Goal: Transaction & Acquisition: Purchase product/service

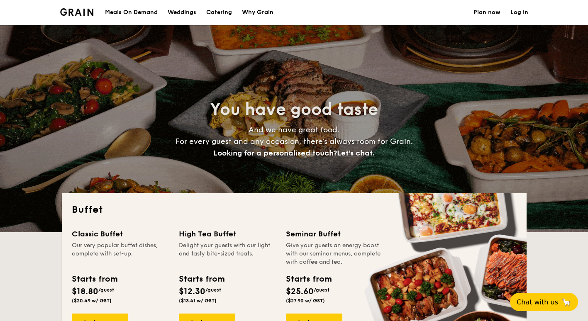
select select
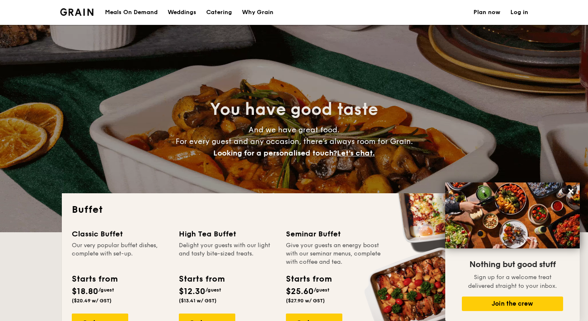
click at [142, 12] on div "Meals On Demand" at bounding box center [131, 12] width 53 height 25
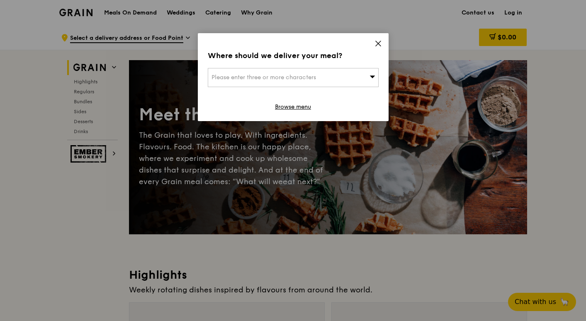
click at [373, 78] on icon at bounding box center [372, 77] width 5 height 2
click at [378, 41] on icon at bounding box center [378, 43] width 7 height 7
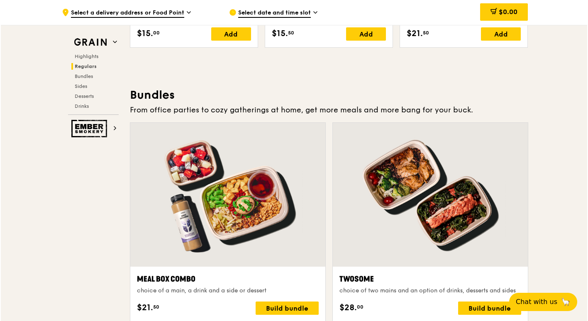
scroll to position [1160, 0]
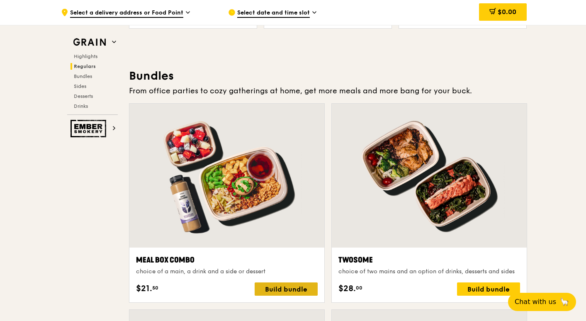
click at [283, 284] on div "Build bundle" at bounding box center [286, 289] width 63 height 13
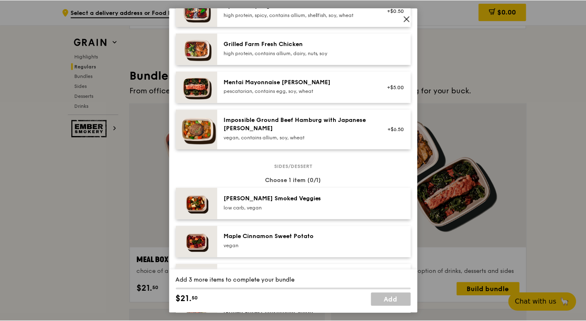
scroll to position [179, 0]
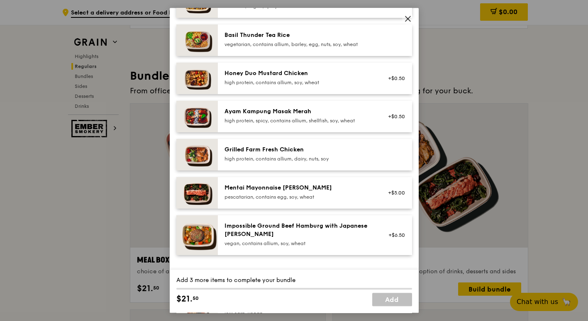
click at [331, 154] on div "Grilled Farm Fresh Chicken" at bounding box center [298, 150] width 149 height 8
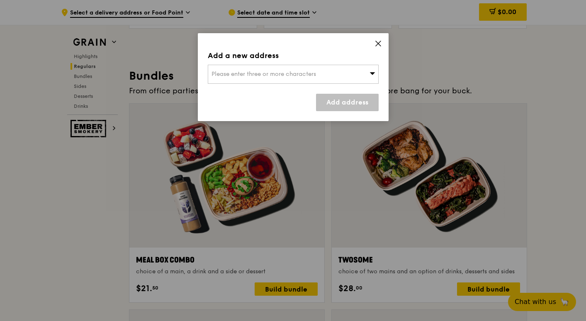
click at [341, 77] on div "Please enter three or more characters" at bounding box center [293, 74] width 171 height 19
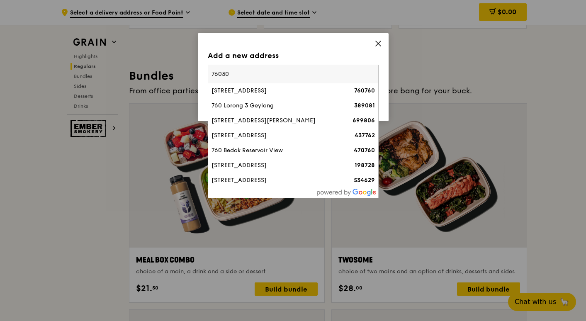
type input "760308"
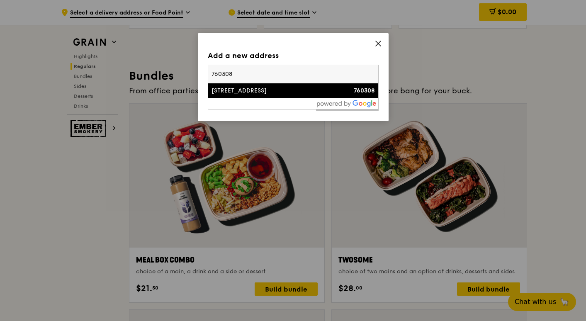
click at [294, 93] on div "308 Yishun Ring Road" at bounding box center [273, 91] width 123 height 8
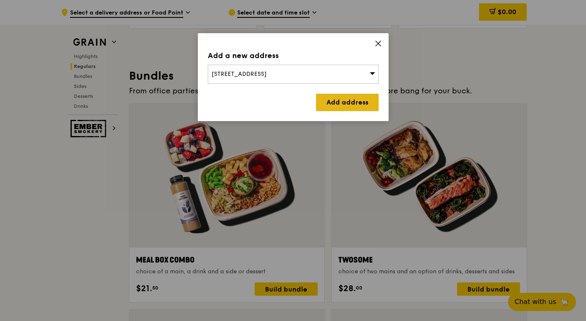
click at [344, 110] on link "Add address" at bounding box center [347, 102] width 63 height 17
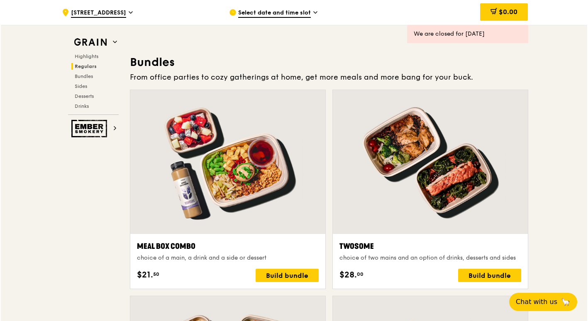
scroll to position [1183, 0]
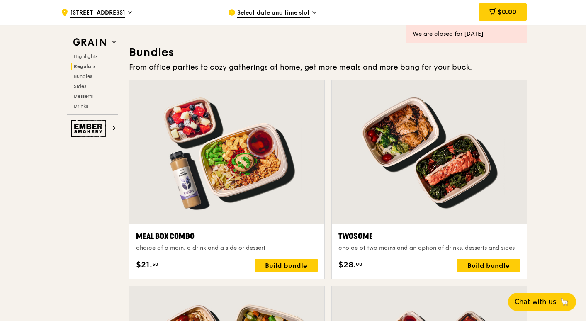
click at [253, 181] on div at bounding box center [226, 152] width 195 height 144
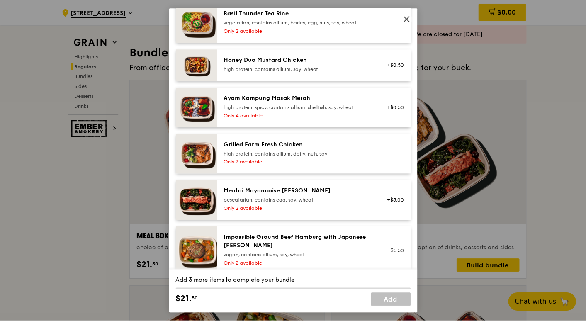
scroll to position [218, 0]
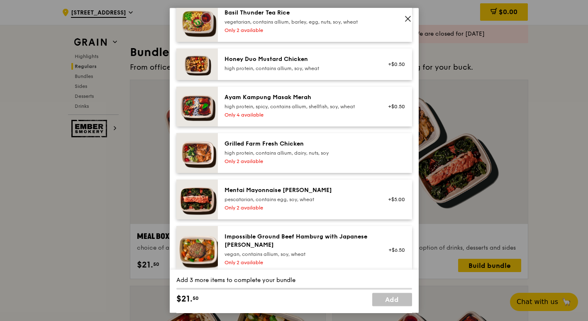
click at [290, 165] on div "Only 2 available" at bounding box center [298, 161] width 149 height 7
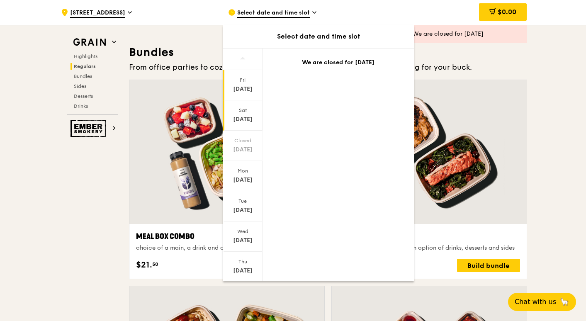
click at [239, 116] on div "Sep 13" at bounding box center [242, 119] width 37 height 8
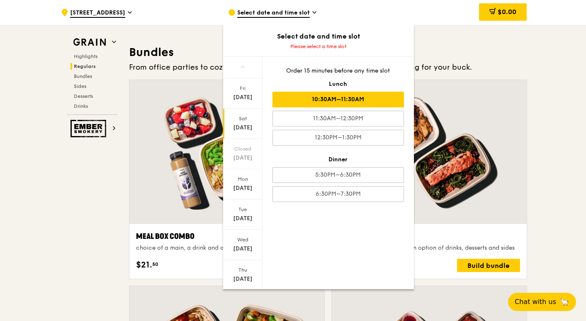
click at [334, 102] on div "10:30AM–11:30AM" at bounding box center [339, 100] width 132 height 16
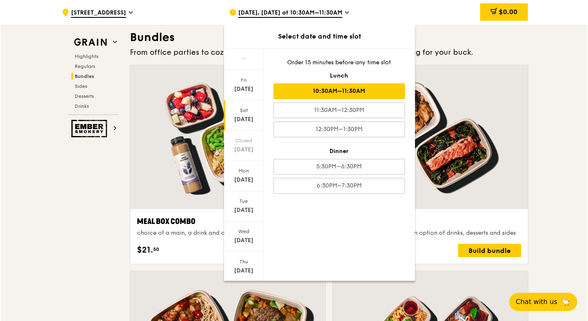
scroll to position [1198, 0]
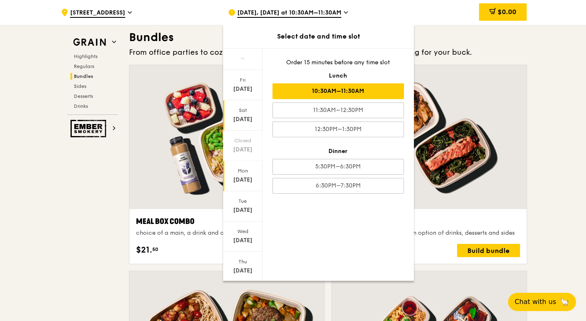
click at [237, 170] on div "Mon" at bounding box center [242, 171] width 37 height 7
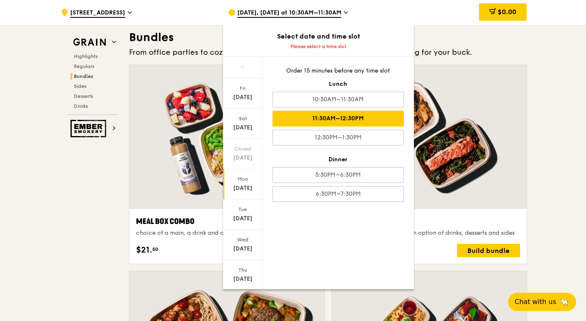
click at [339, 119] on div "11:30AM–12:30PM" at bounding box center [339, 119] width 132 height 16
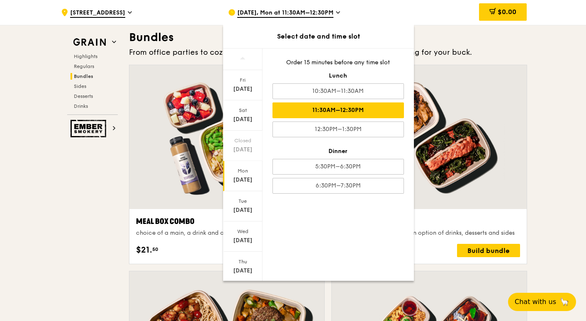
click at [337, 12] on icon at bounding box center [338, 12] width 4 height 7
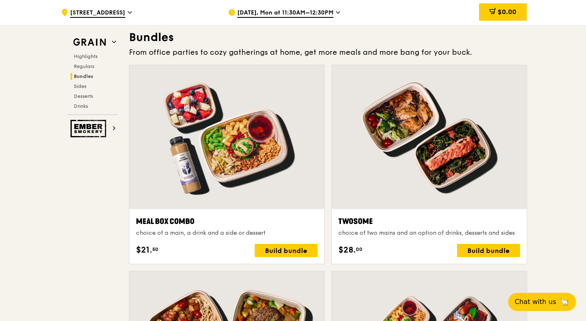
click at [264, 183] on div at bounding box center [226, 137] width 195 height 144
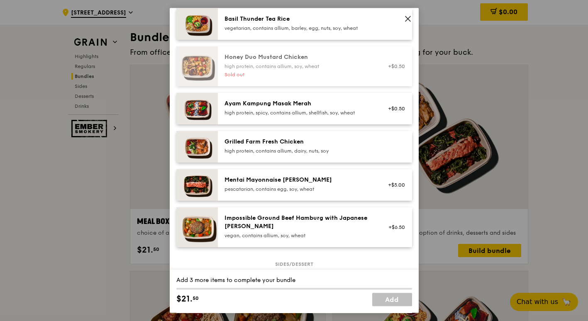
scroll to position [197, 0]
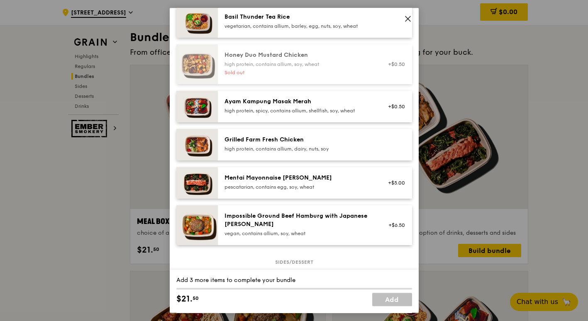
click at [284, 152] on div "high protein, contains allium, dairy, nuts, soy" at bounding box center [298, 149] width 149 height 7
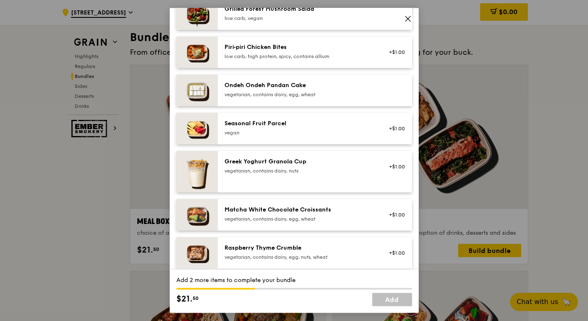
scroll to position [596, 0]
click at [298, 90] on div "Ondeh Ondeh Pandan Cake" at bounding box center [298, 86] width 149 height 8
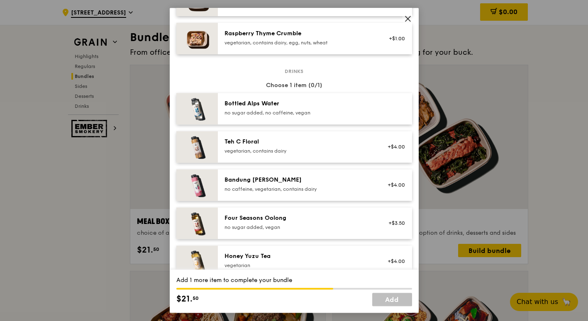
scroll to position [818, 0]
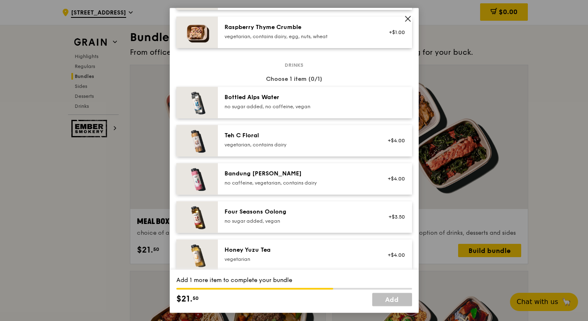
click at [295, 171] on div "Bandung Gao" at bounding box center [298, 174] width 149 height 8
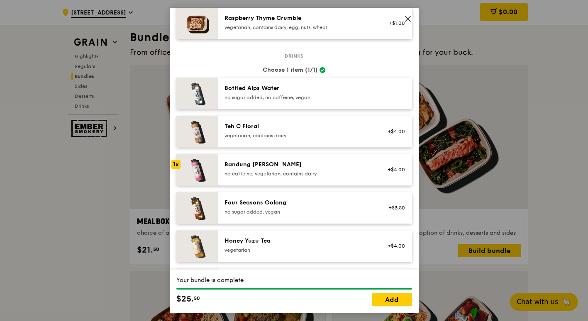
scroll to position [812, 0]
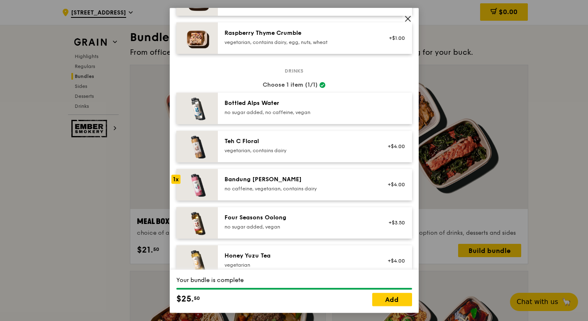
click at [296, 116] on div "Bottled Alps Water no sugar added, no caffeine, vegan" at bounding box center [315, 109] width 194 height 32
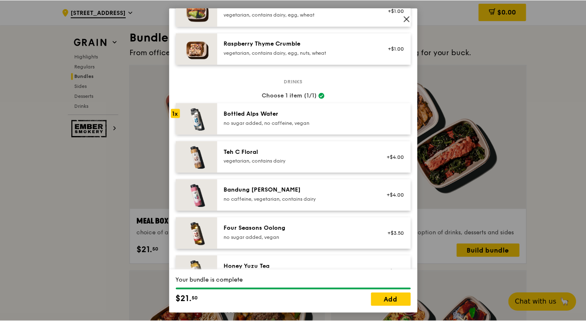
scroll to position [831, 0]
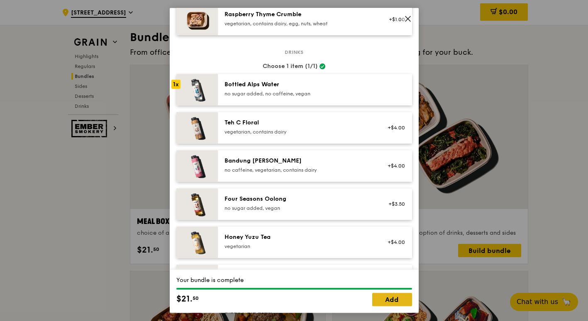
click at [374, 303] on link "Add" at bounding box center [392, 299] width 40 height 13
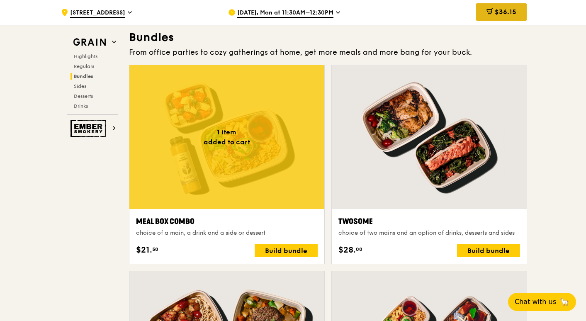
click at [488, 15] on span at bounding box center [490, 12] width 7 height 9
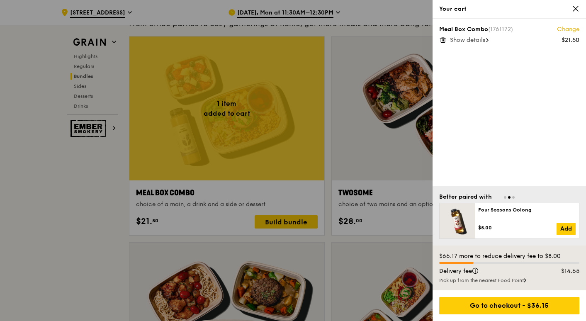
scroll to position [1227, 0]
click at [477, 280] on div "Pick up from the nearest Food Point" at bounding box center [509, 280] width 140 height 7
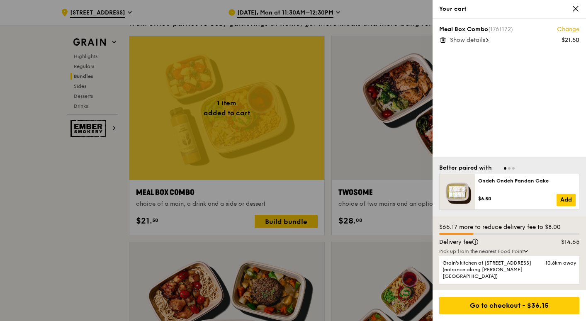
click at [528, 252] on icon at bounding box center [526, 252] width 3 height 2
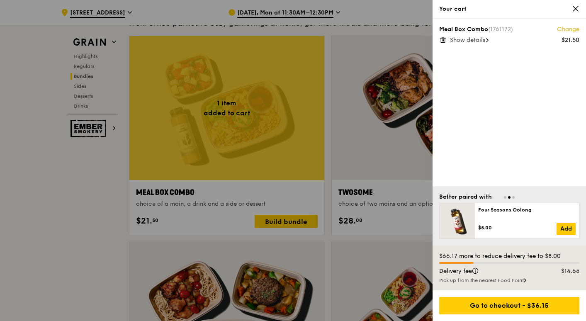
click at [529, 282] on div "Pick up from the nearest Food Point" at bounding box center [509, 280] width 140 height 7
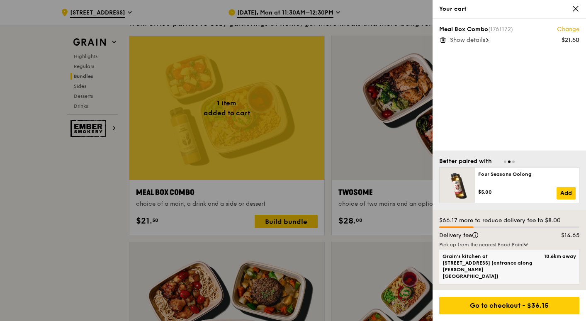
click at [525, 274] on span "Grain's kitchen at 5 Burn Road #05-01 (entrance along Harrison Road)" at bounding box center [493, 266] width 100 height 27
click at [0, 0] on input "Grain's kitchen at 5 Burn Road #05-01 (entrance along Harrison Road) 10.6km away" at bounding box center [0, 0] width 0 height 0
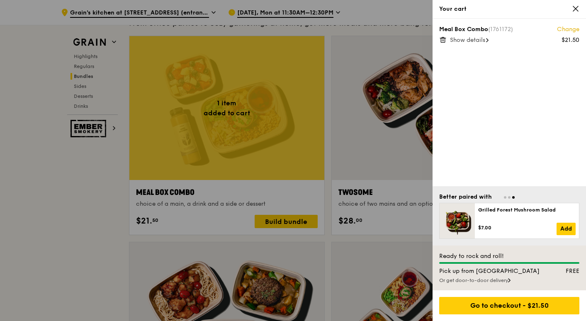
click at [500, 280] on div "Or get door-to-door delivery" at bounding box center [509, 280] width 140 height 7
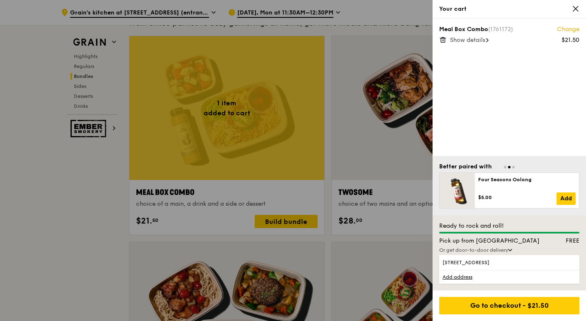
click at [510, 249] on div "Or get door-to-door delivery" at bounding box center [509, 250] width 140 height 7
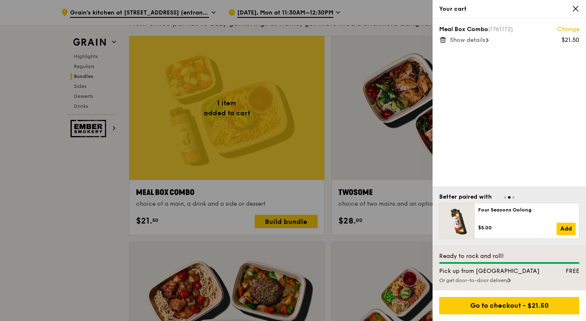
click at [494, 283] on div "Or get door-to-door delivery" at bounding box center [509, 280] width 140 height 7
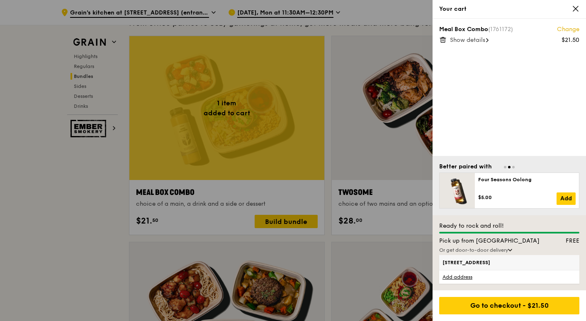
click at [496, 265] on span "308 Yishun Ring Road, 760308" at bounding box center [493, 262] width 100 height 7
click at [0, 0] on input "308 Yishun Ring Road, 760308" at bounding box center [0, 0] width 0 height 0
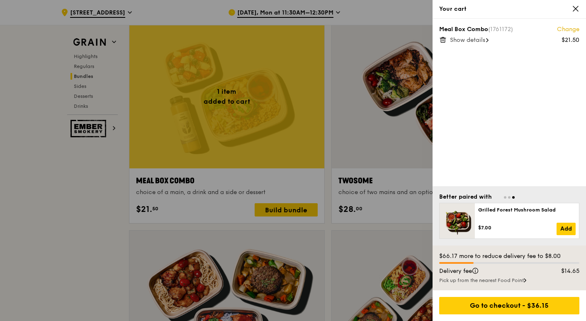
scroll to position [1240, 0]
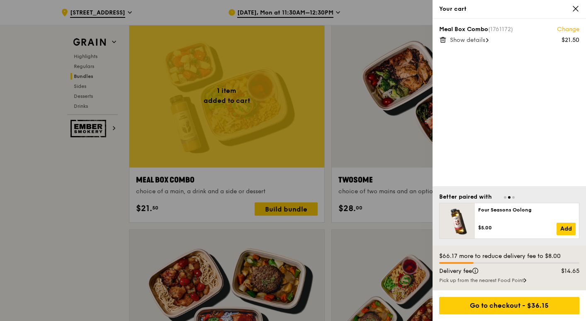
click at [577, 9] on icon at bounding box center [575, 8] width 7 height 7
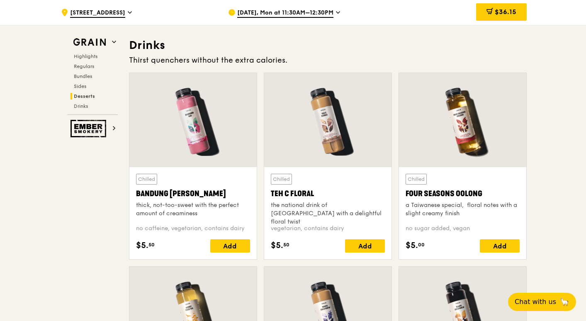
scroll to position [2675, 0]
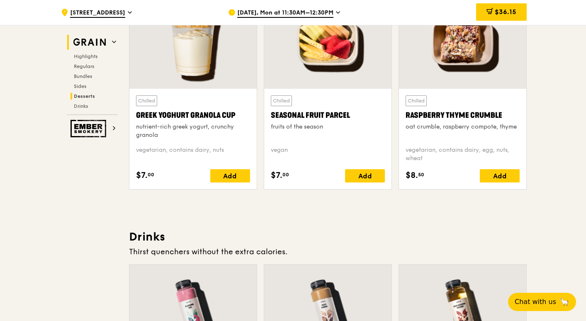
click at [113, 44] on icon at bounding box center [114, 42] width 4 height 4
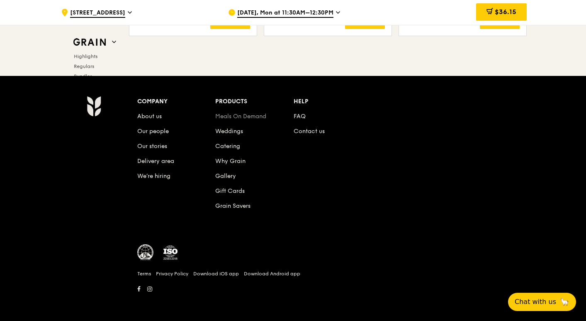
scroll to position [3486, 0]
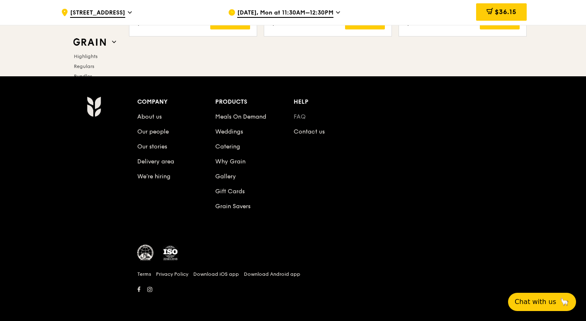
click at [296, 119] on link "FAQ" at bounding box center [300, 116] width 12 height 7
